Goal: Information Seeking & Learning: Learn about a topic

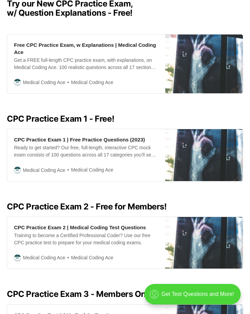
click at [60, 114] on h2 "CPC Practice Exam 1 - Free!" at bounding box center [125, 119] width 236 height 10
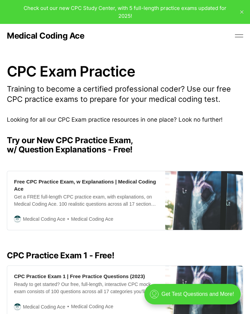
scroll to position [103, 0]
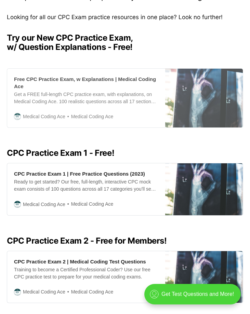
click at [51, 113] on span "Medical Coding Ace" at bounding box center [44, 117] width 42 height 8
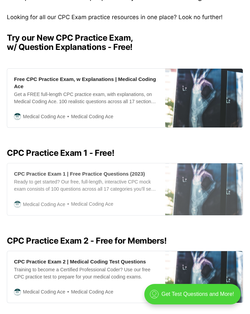
click at [71, 171] on div "CPC Practice Exam 1 | Free Practice Questions (2023) Ready to get started? Our …" at bounding box center [86, 189] width 158 height 52
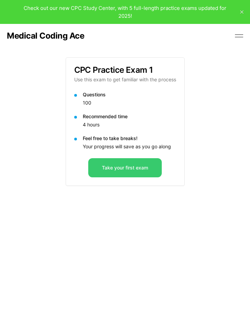
click at [116, 169] on button "Take your first exam" at bounding box center [125, 167] width 74 height 19
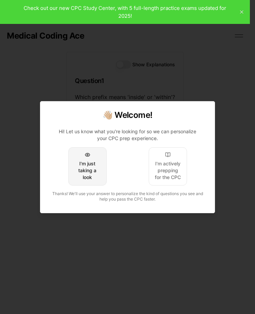
click at [95, 174] on div "I'm just taking a look" at bounding box center [87, 170] width 27 height 21
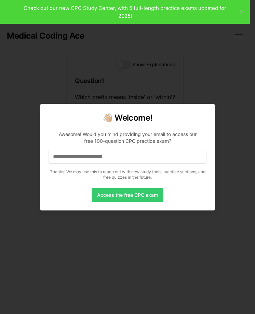
click at [138, 195] on button "Access the free CPC exam" at bounding box center [128, 195] width 72 height 14
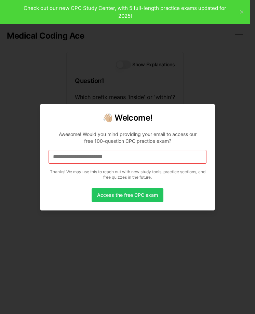
click at [198, 78] on div at bounding box center [127, 157] width 255 height 314
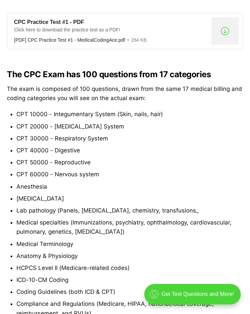
scroll to position [445, 0]
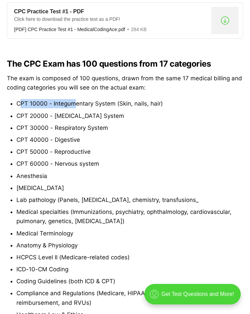
drag, startPoint x: 60, startPoint y: 100, endPoint x: 77, endPoint y: 100, distance: 17.1
click at [77, 100] on li "CPT 10000 - Integumentary System (Skin, nails, hair)" at bounding box center [129, 103] width 227 height 9
drag, startPoint x: 77, startPoint y: 100, endPoint x: 63, endPoint y: 102, distance: 13.7
click at [63, 102] on li "CPT 10000 - Integumentary System (Skin, nails, hair)" at bounding box center [129, 103] width 227 height 9
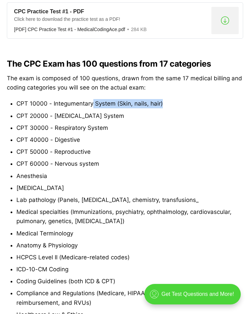
drag, startPoint x: 93, startPoint y: 102, endPoint x: 173, endPoint y: 103, distance: 79.4
click at [173, 103] on li "CPT 10000 - Integumentary System (Skin, nails, hair)" at bounding box center [129, 103] width 227 height 9
drag, startPoint x: 173, startPoint y: 103, endPoint x: 133, endPoint y: 114, distance: 41.5
click at [133, 114] on li "CPT 20000 - [MEDICAL_DATA] System" at bounding box center [129, 116] width 227 height 9
drag, startPoint x: 27, startPoint y: 115, endPoint x: 141, endPoint y: 117, distance: 113.6
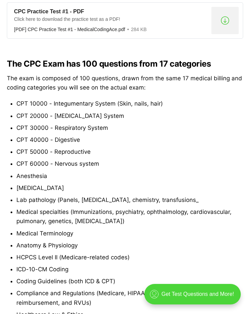
click at [141, 117] on li "CPT 20000 - Musculoskeletal System" at bounding box center [129, 116] width 227 height 9
click at [32, 116] on li "CPT 20000 - Musculoskeletal System" at bounding box center [129, 116] width 227 height 9
click at [37, 115] on li "CPT 20000 - Musculoskeletal System" at bounding box center [129, 116] width 227 height 9
click at [39, 115] on li "CPT 20000 - Musculoskeletal System" at bounding box center [129, 116] width 227 height 9
drag, startPoint x: 36, startPoint y: 115, endPoint x: 48, endPoint y: 115, distance: 12.0
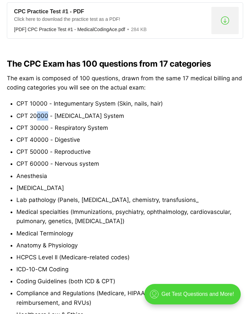
click at [48, 115] on li "CPT 20000 - Musculoskeletal System" at bounding box center [129, 116] width 227 height 9
drag, startPoint x: 48, startPoint y: 115, endPoint x: 48, endPoint y: 127, distance: 11.6
click at [48, 127] on li "CPT 30000 - Respiratory System" at bounding box center [129, 127] width 227 height 9
drag, startPoint x: 48, startPoint y: 127, endPoint x: 49, endPoint y: 141, distance: 14.4
click at [49, 141] on li "CPT 40000 - Digestive" at bounding box center [129, 139] width 227 height 9
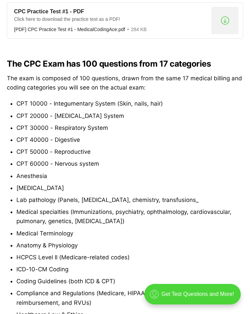
drag, startPoint x: 49, startPoint y: 141, endPoint x: 37, endPoint y: 149, distance: 14.5
click at [37, 149] on li "CPT 50000 - Reproductive" at bounding box center [129, 151] width 227 height 9
drag, startPoint x: 43, startPoint y: 152, endPoint x: 65, endPoint y: 153, distance: 22.0
click at [65, 153] on li "CPT 50000 - Reproductive" at bounding box center [129, 151] width 227 height 9
drag, startPoint x: 65, startPoint y: 153, endPoint x: 56, endPoint y: 156, distance: 8.8
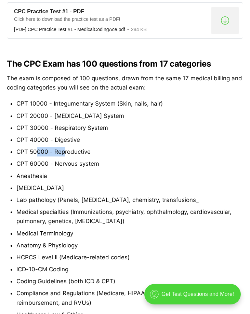
click at [56, 156] on li "CPT 50000 - Reproductive" at bounding box center [129, 151] width 227 height 9
drag, startPoint x: 42, startPoint y: 161, endPoint x: 52, endPoint y: 163, distance: 10.4
click at [52, 163] on li "CPT 60000 - Nervous system" at bounding box center [129, 163] width 227 height 9
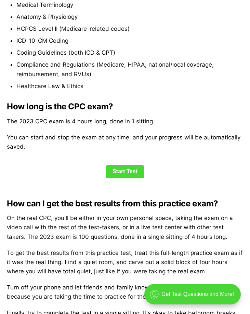
scroll to position [684, 0]
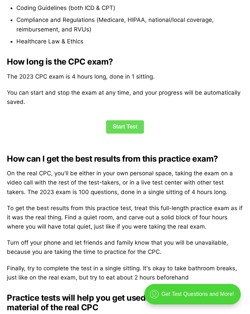
click at [121, 126] on link "Start Test" at bounding box center [125, 126] width 38 height 13
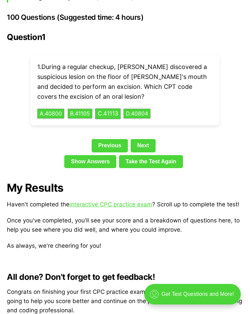
scroll to position [1277, 0]
